Goal: Task Accomplishment & Management: Manage account settings

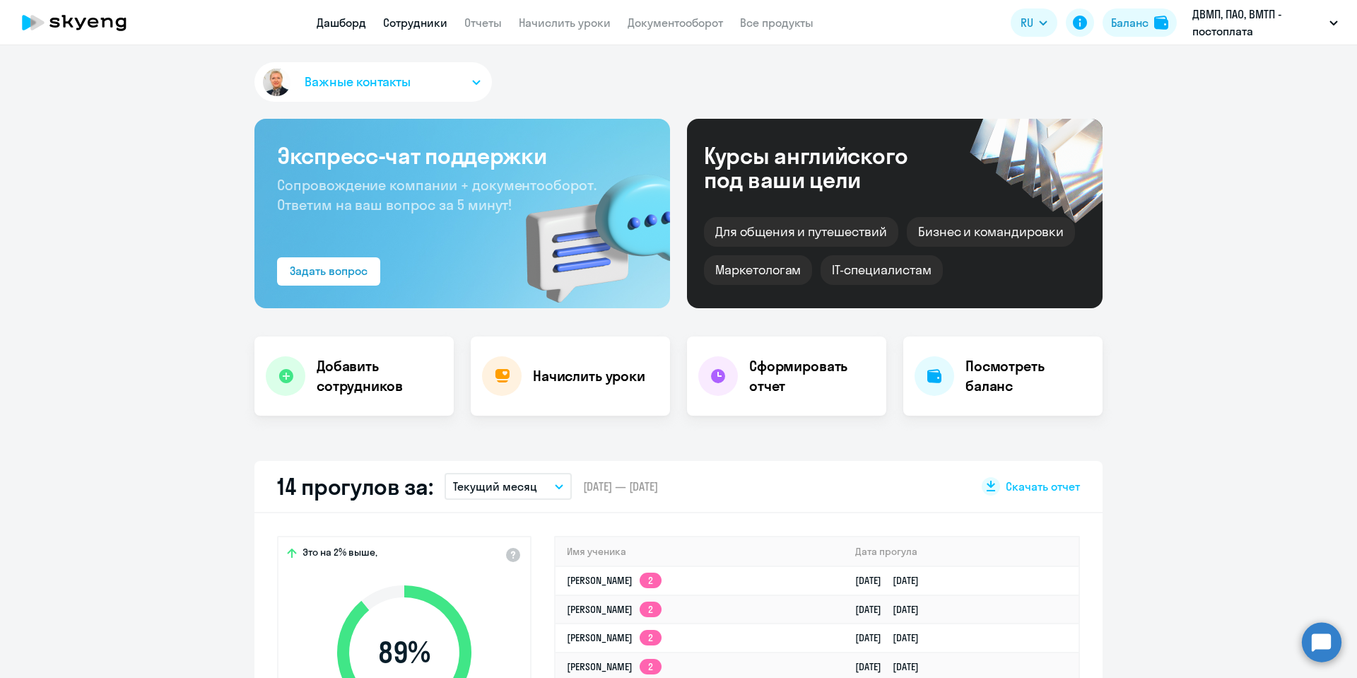
click at [423, 21] on link "Сотрудники" at bounding box center [415, 23] width 64 height 14
select select "30"
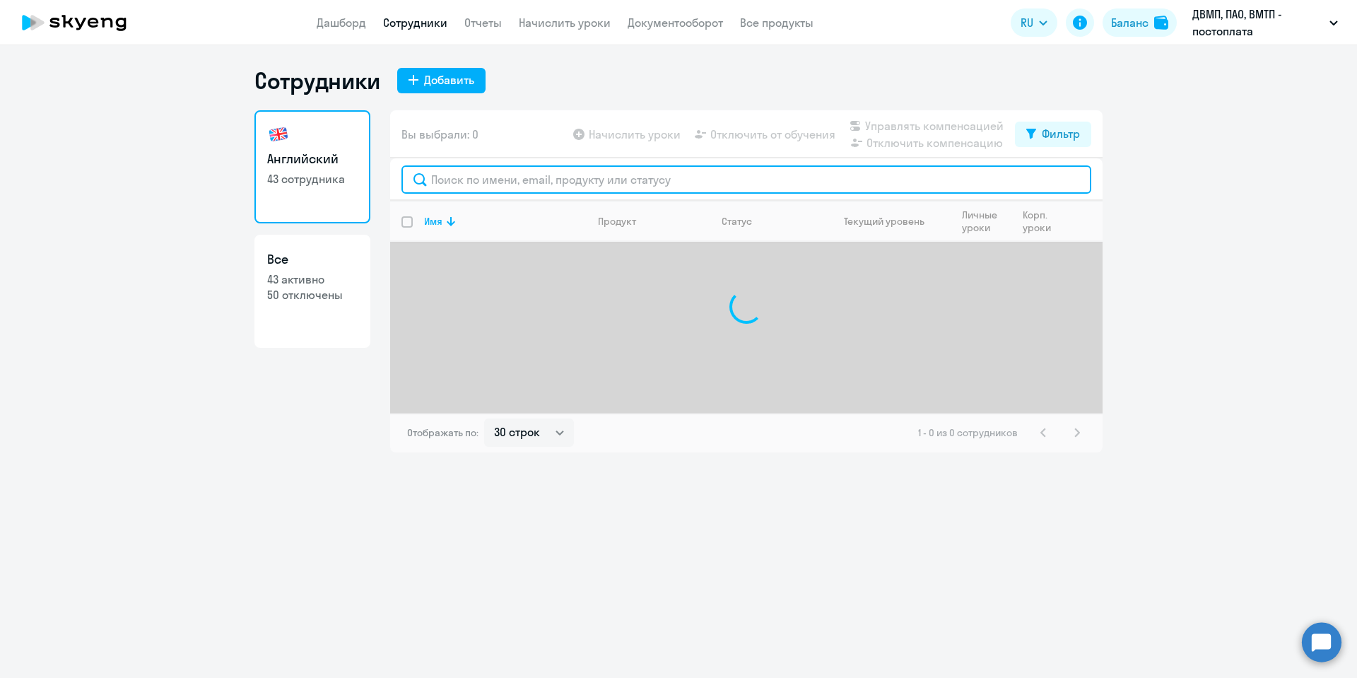
click at [446, 175] on input "text" at bounding box center [746, 179] width 690 height 28
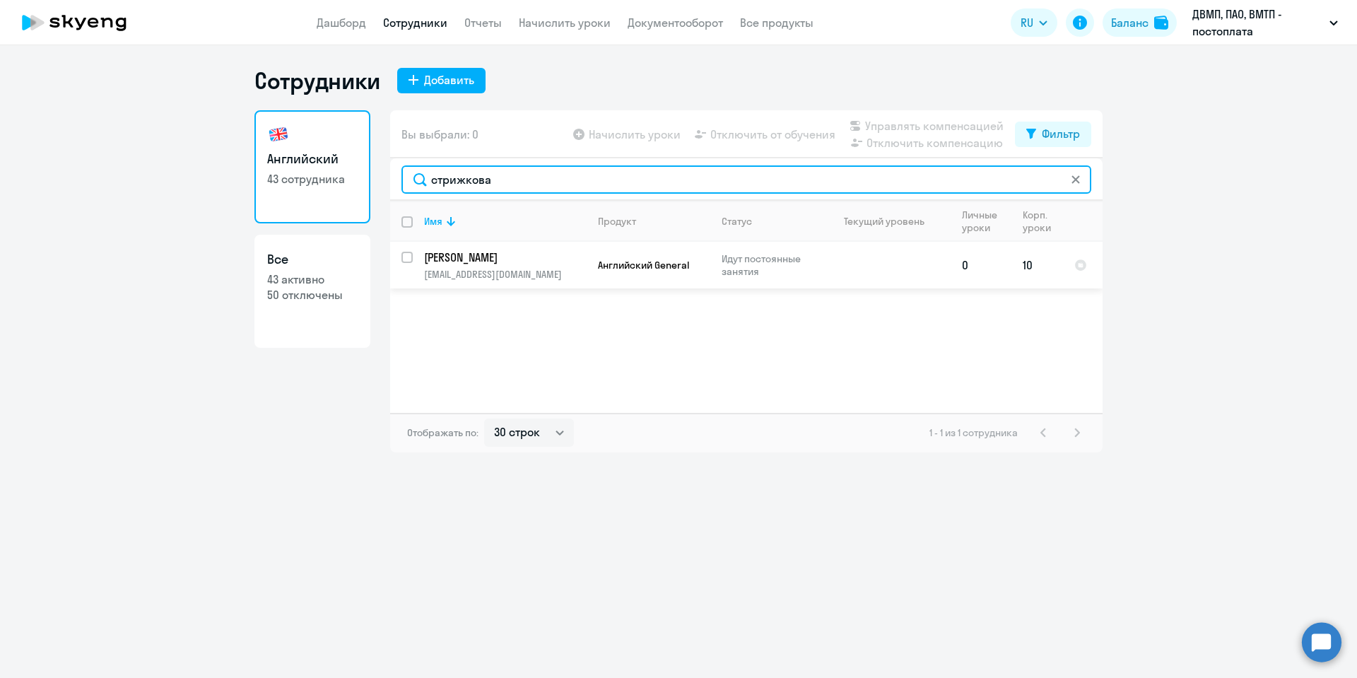
type input "стрижкова"
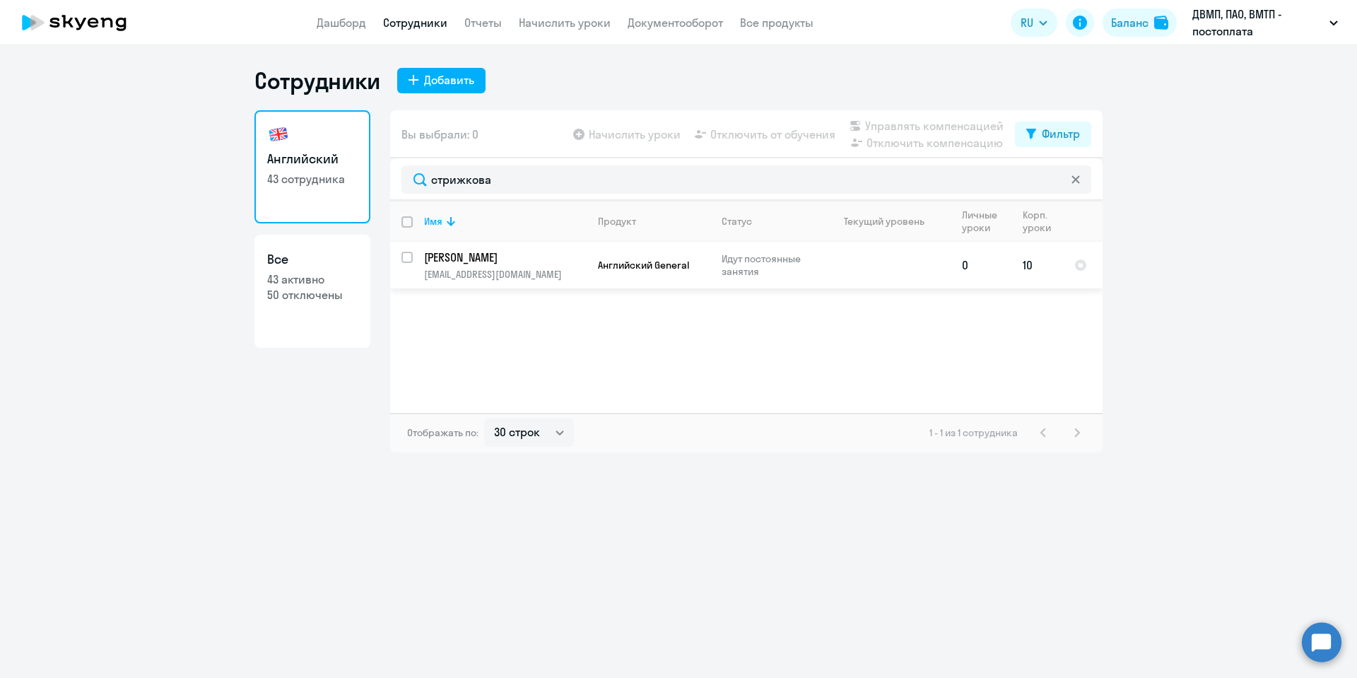
click at [404, 256] on input "select row 39150164" at bounding box center [415, 266] width 28 height 28
checkbox input "true"
click at [768, 134] on span "Отключить от обучения" at bounding box center [772, 134] width 125 height 17
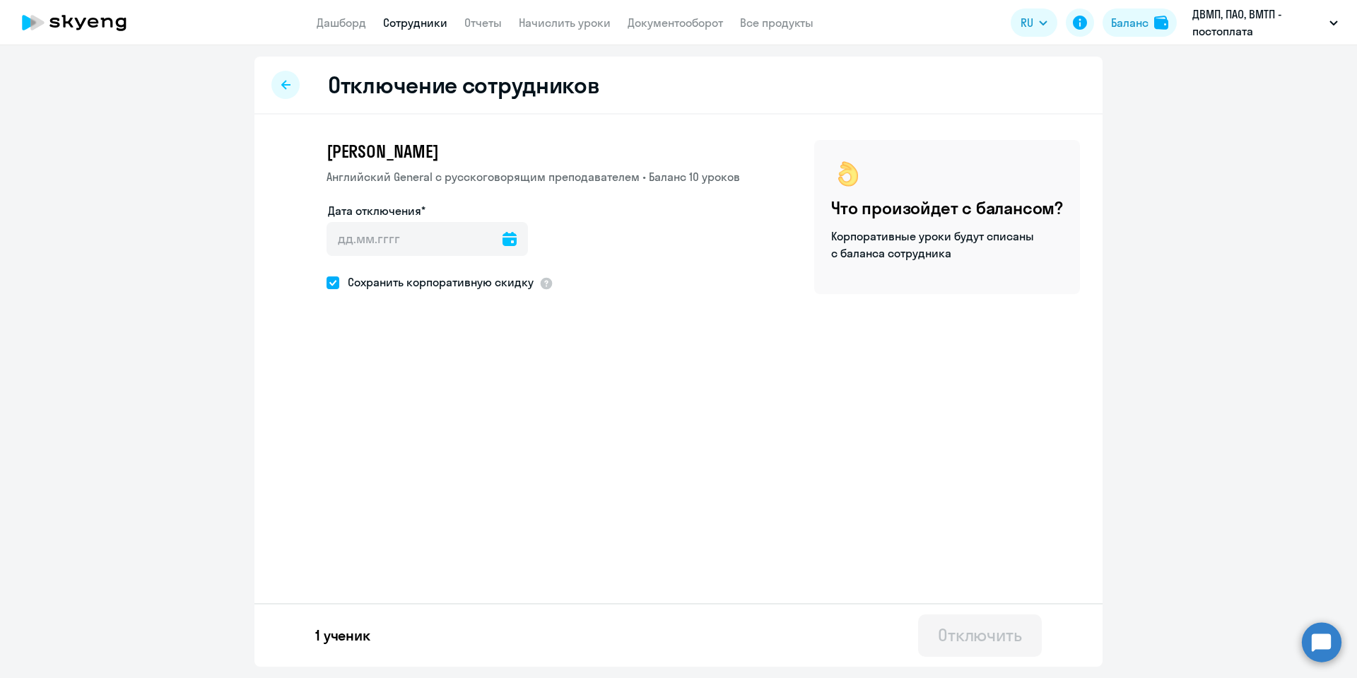
click at [503, 246] on div at bounding box center [510, 239] width 14 height 34
click at [503, 238] on icon at bounding box center [510, 239] width 14 height 14
click at [382, 486] on span "30" at bounding box center [374, 484] width 25 height 25
type input "[DATE]"
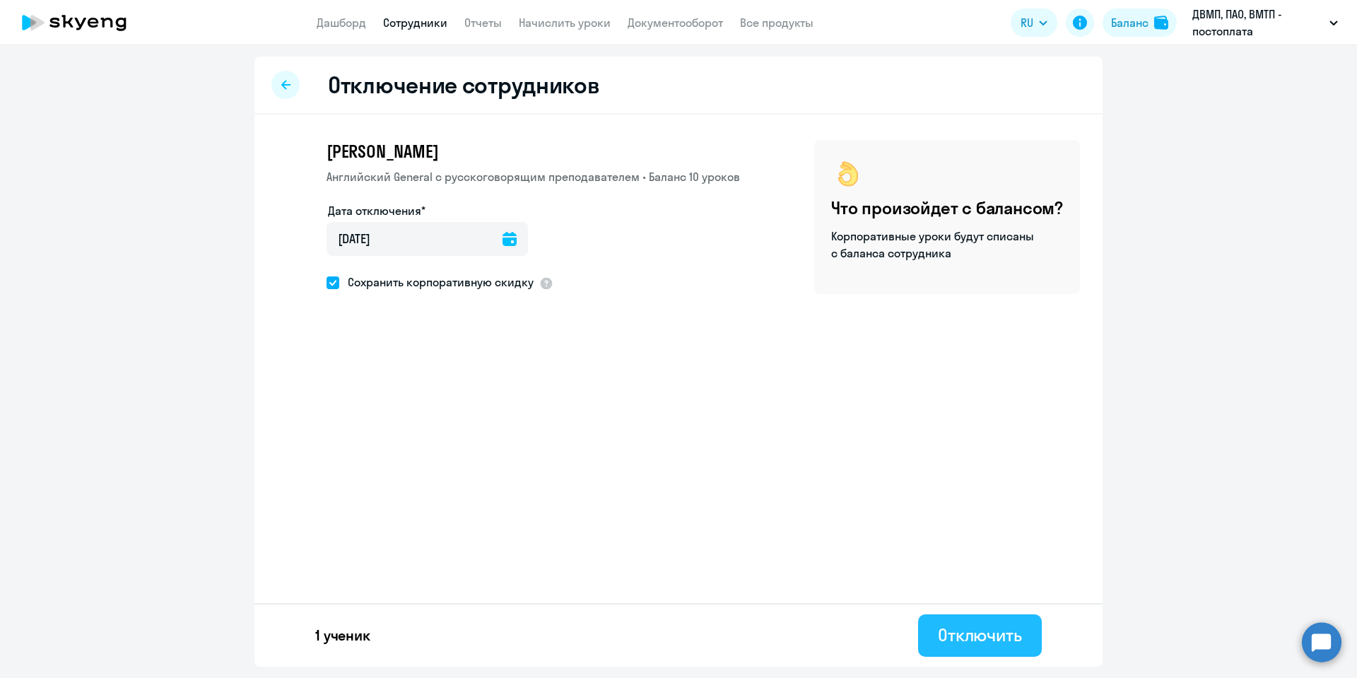
click at [957, 627] on div "Отключить" at bounding box center [980, 634] width 84 height 23
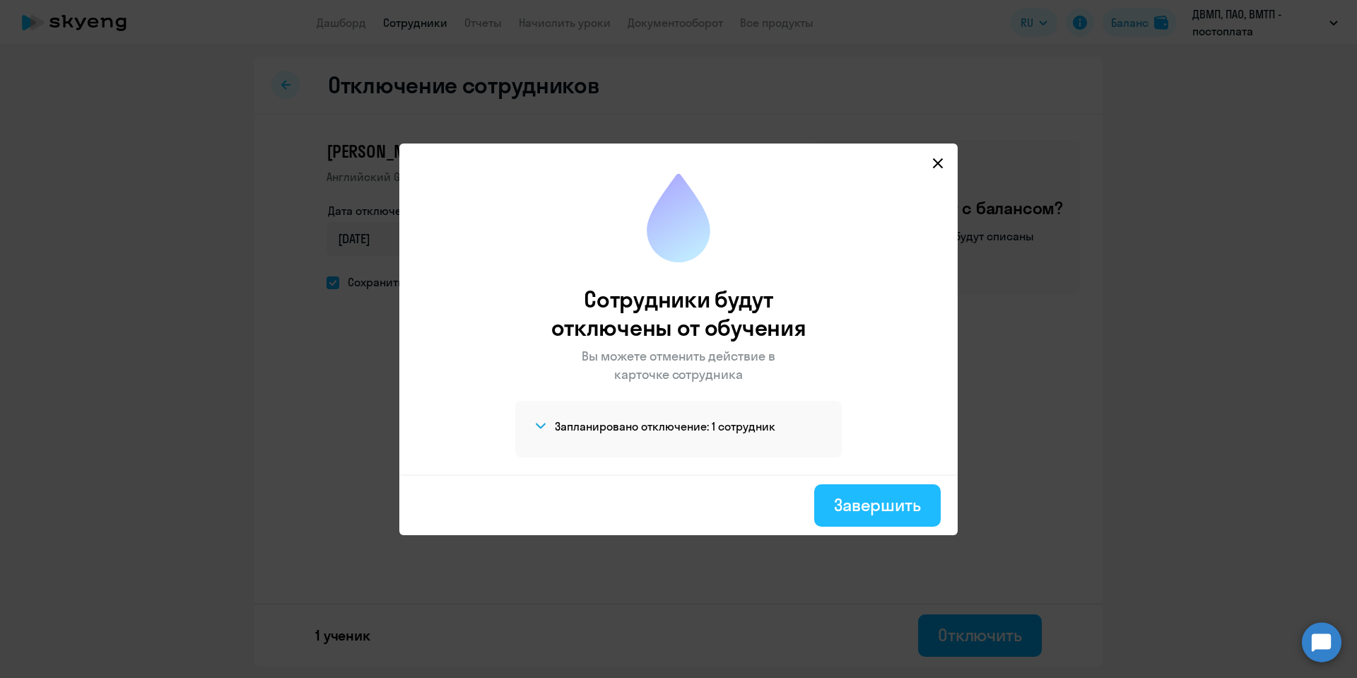
click at [861, 493] on div "Завершить" at bounding box center [877, 504] width 87 height 23
select select "30"
